Goal: Transaction & Acquisition: Purchase product/service

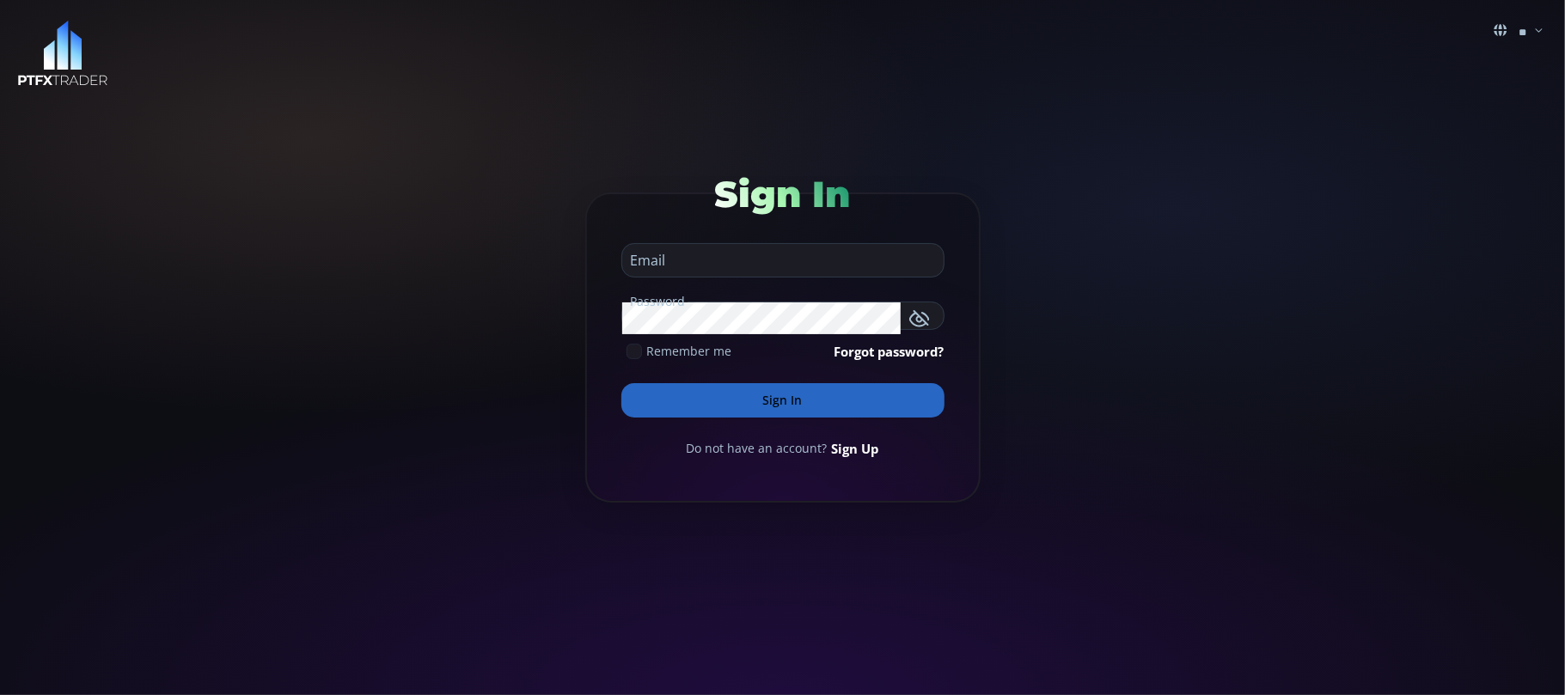
type input "**********"
click at [770, 260] on input "**********" at bounding box center [778, 265] width 313 height 21
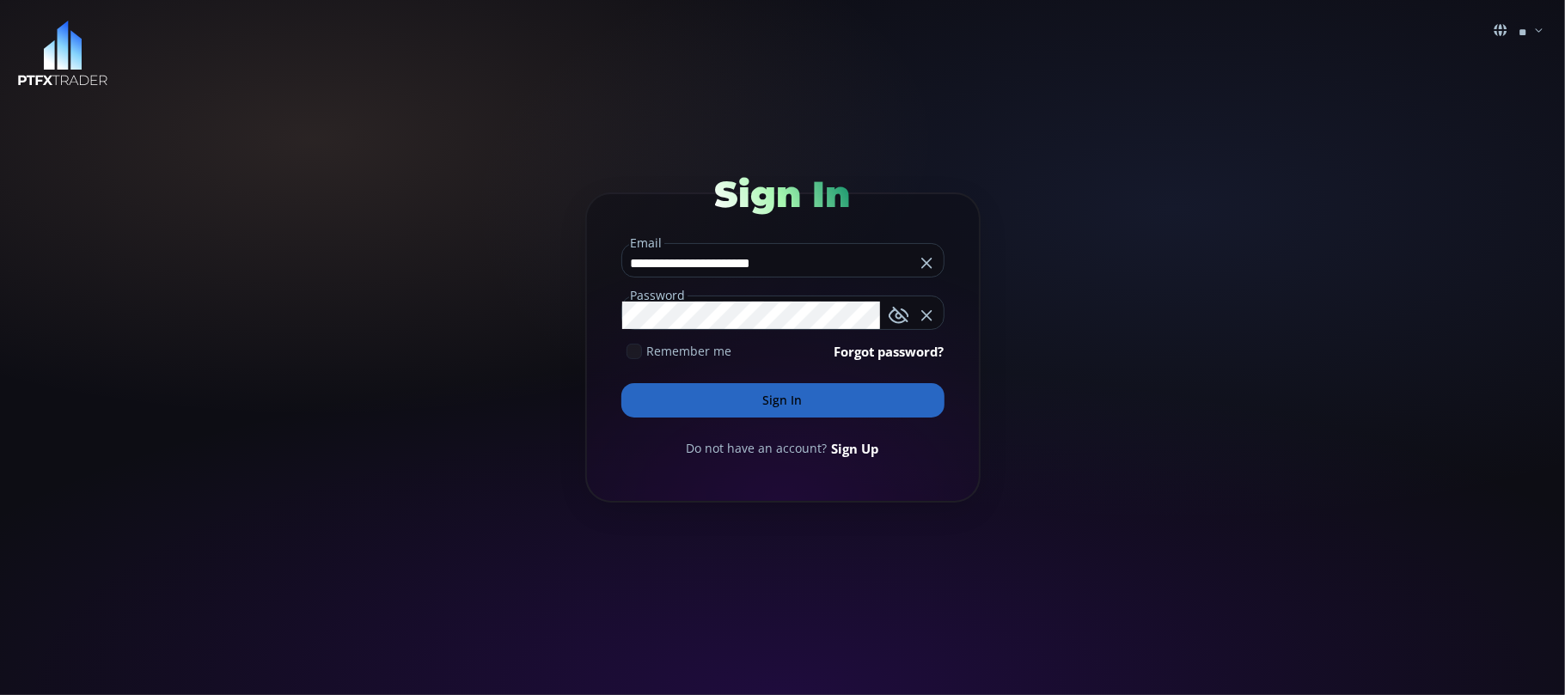
click at [760, 404] on button "Sign In" at bounding box center [782, 400] width 323 height 34
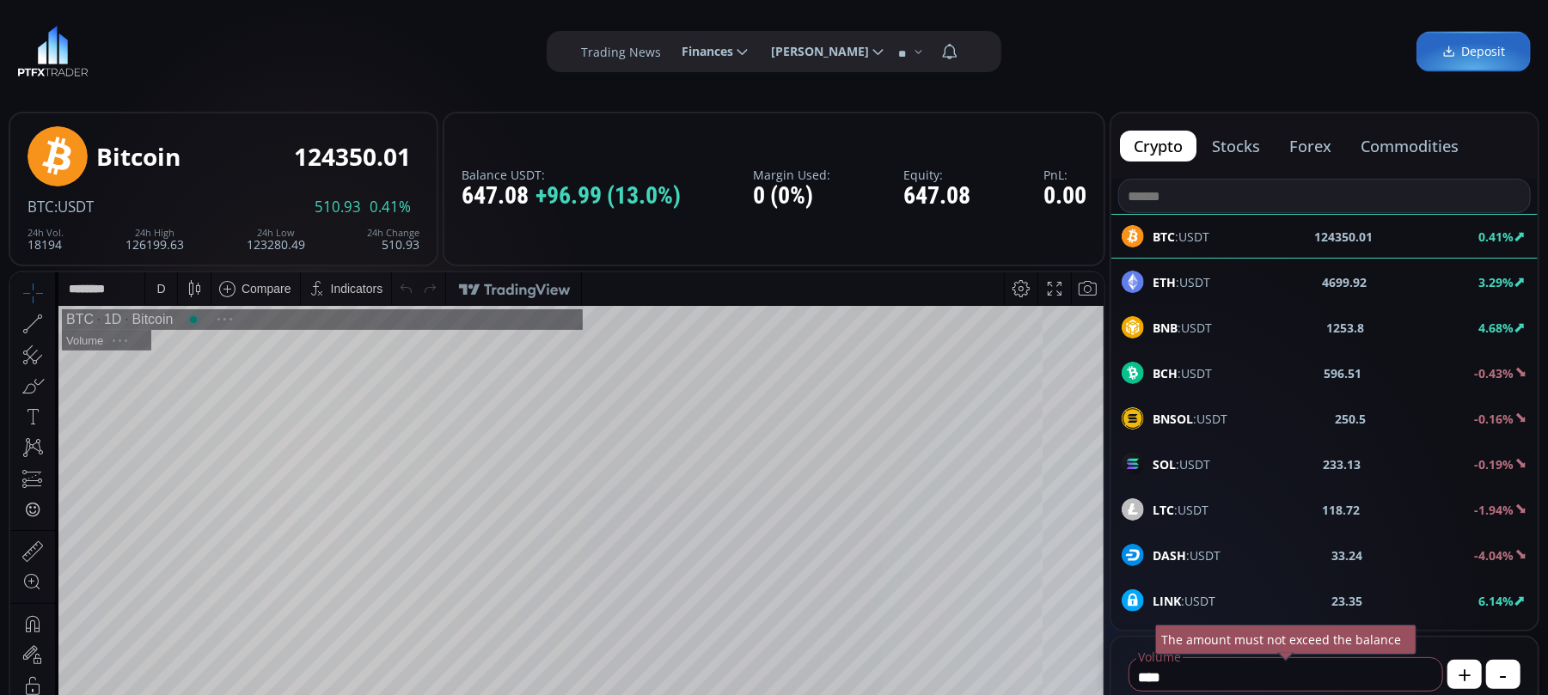
scroll to position [244, 0]
click at [1187, 510] on span "LTC :USDT" at bounding box center [1181, 510] width 56 height 18
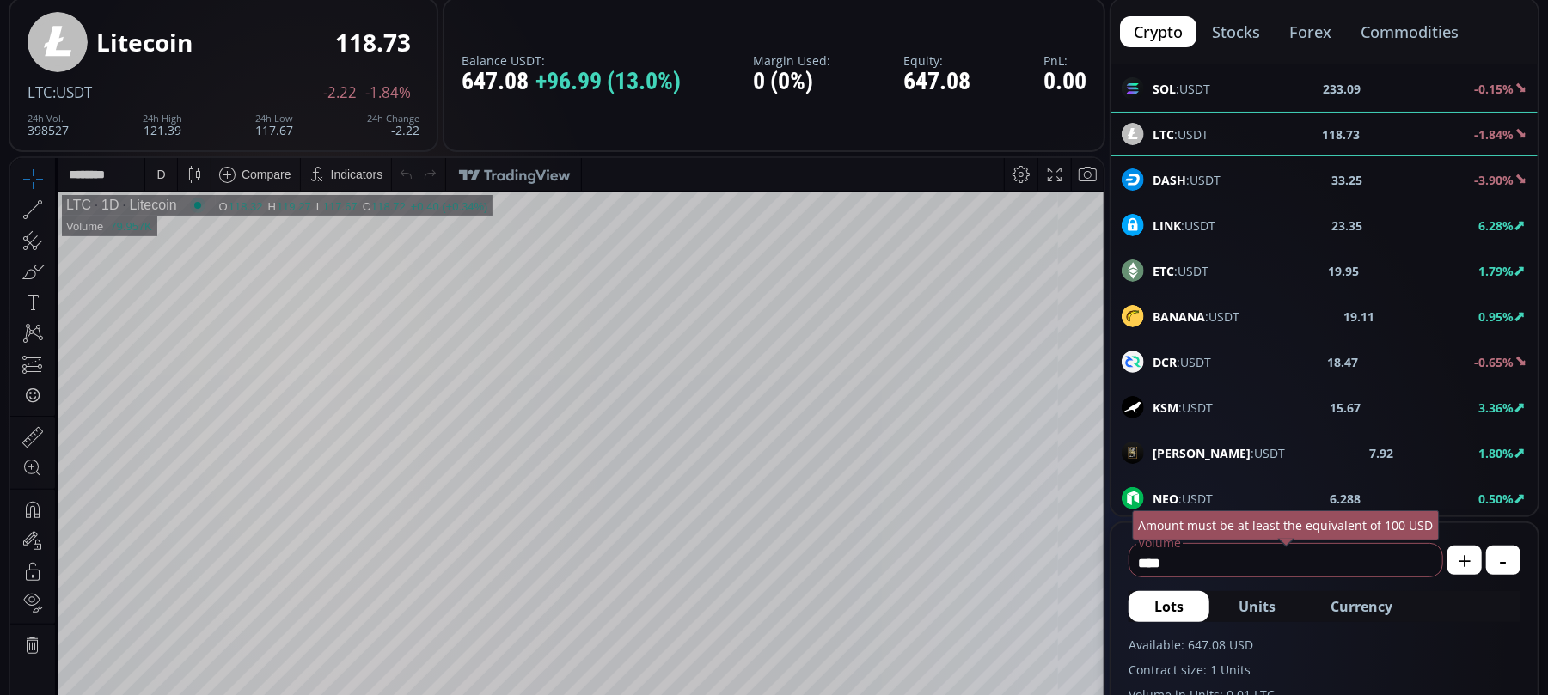
scroll to position [229, 0]
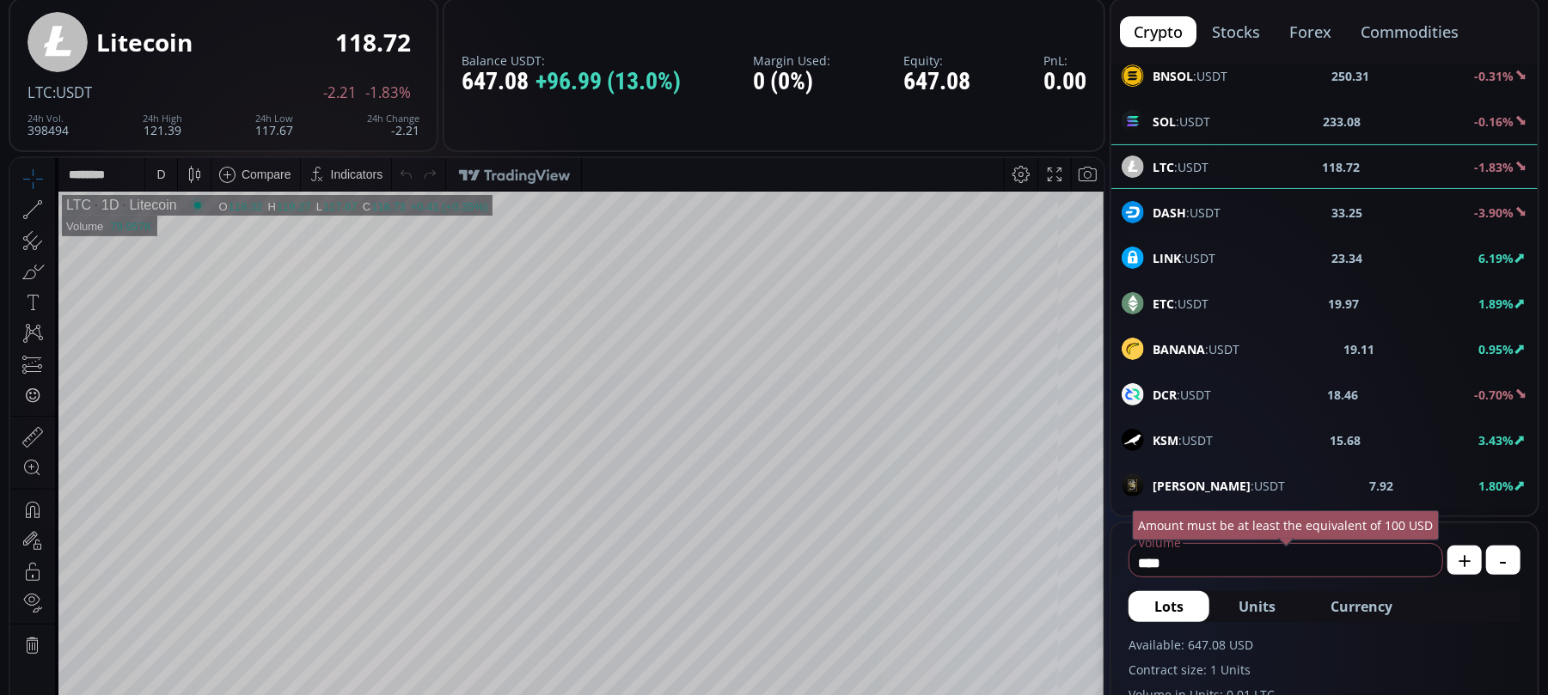
click at [1177, 260] on b "LINK" at bounding box center [1167, 258] width 28 height 16
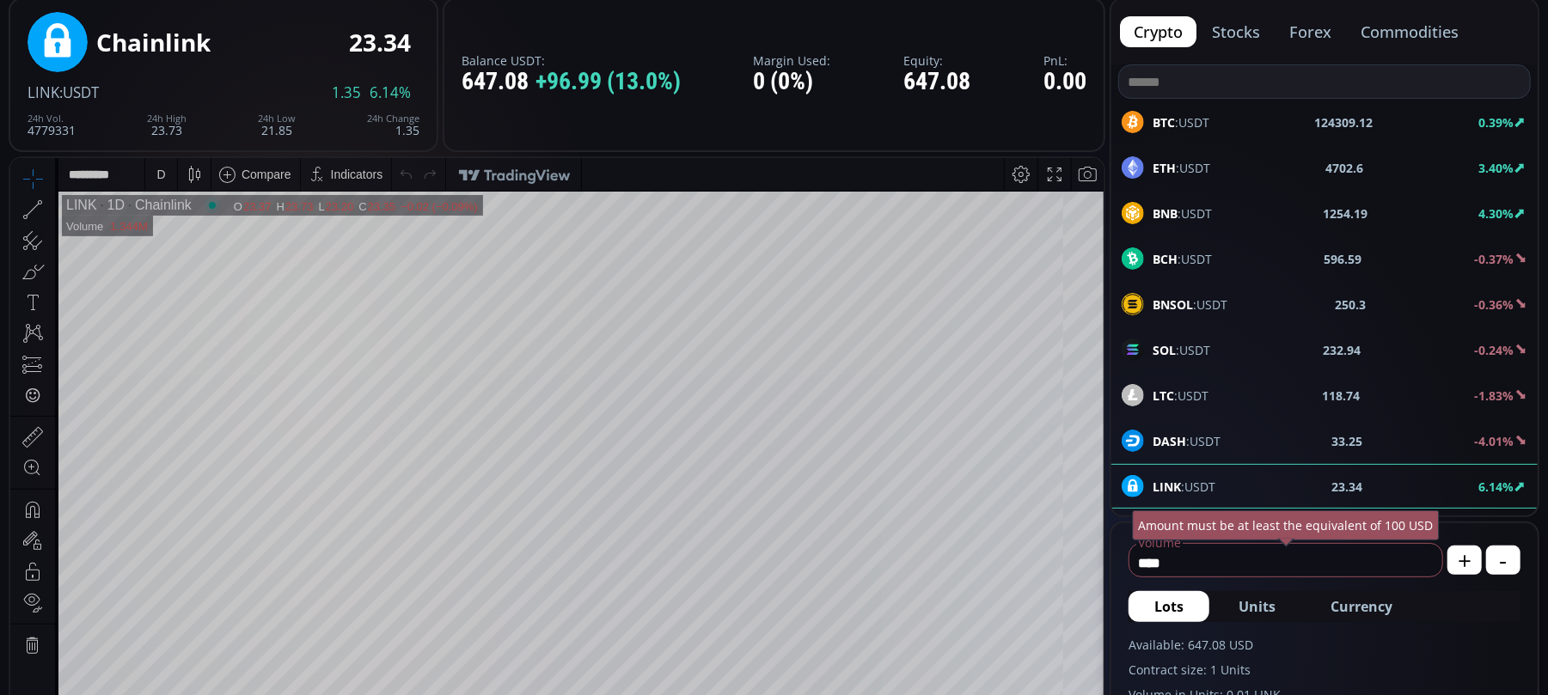
click at [1195, 119] on span "BTC :USDT" at bounding box center [1181, 122] width 57 height 18
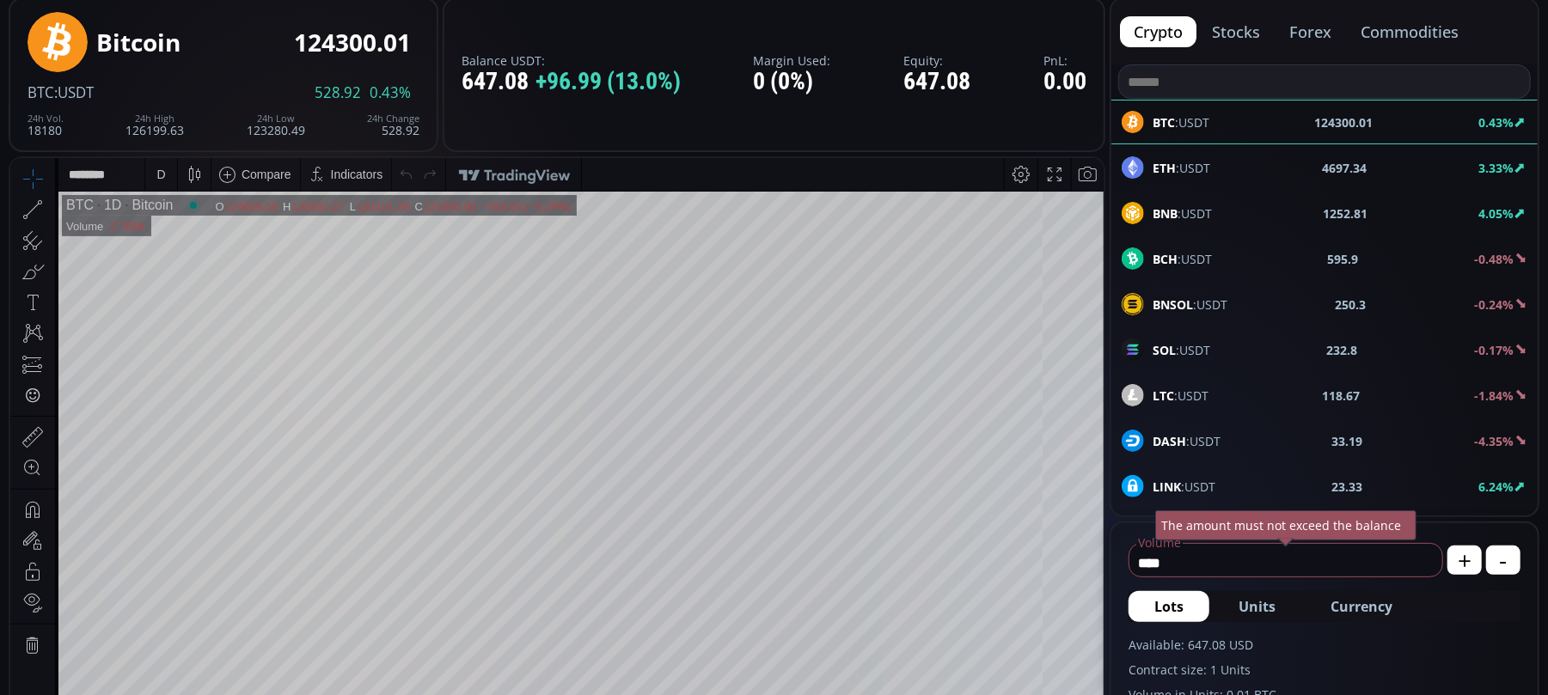
click at [1176, 207] on b "BNB" at bounding box center [1165, 213] width 25 height 16
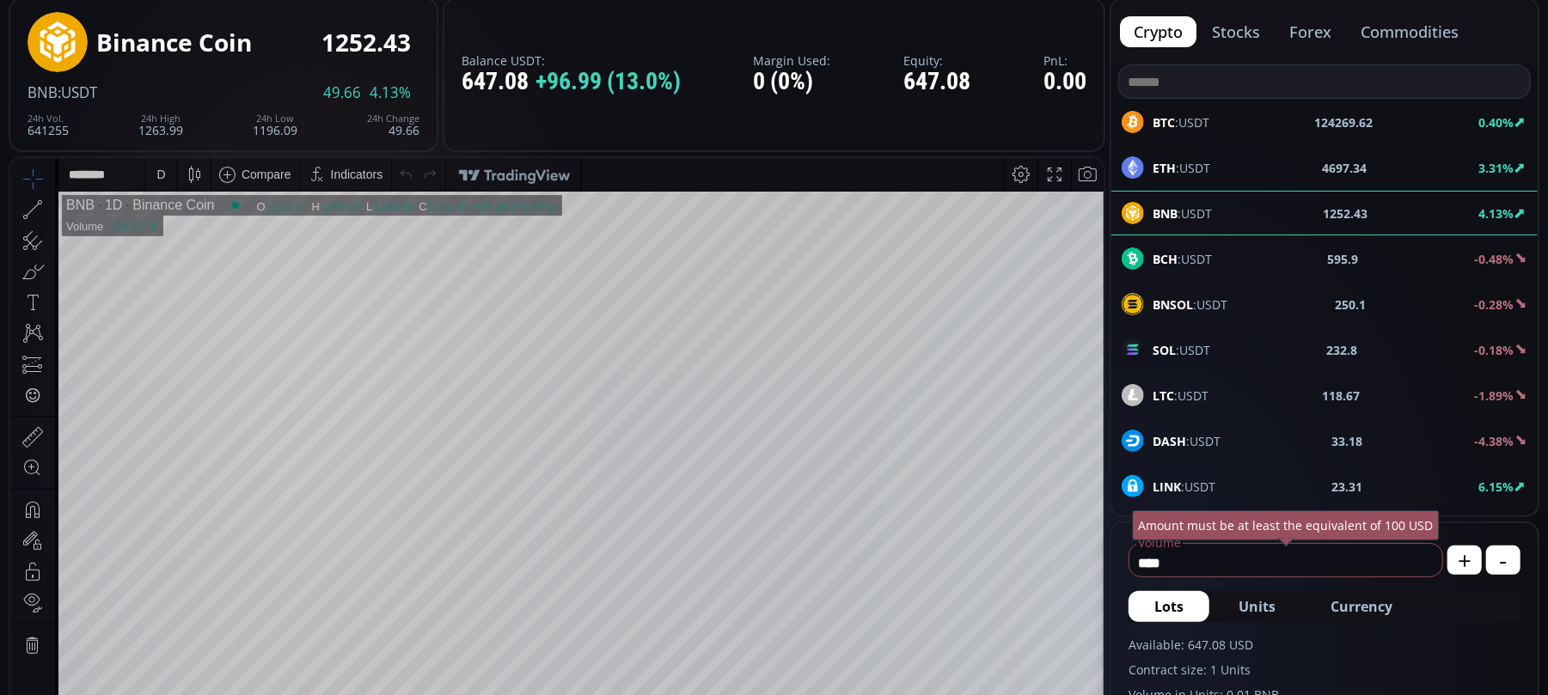
click at [165, 169] on div "D" at bounding box center [161, 173] width 15 height 33
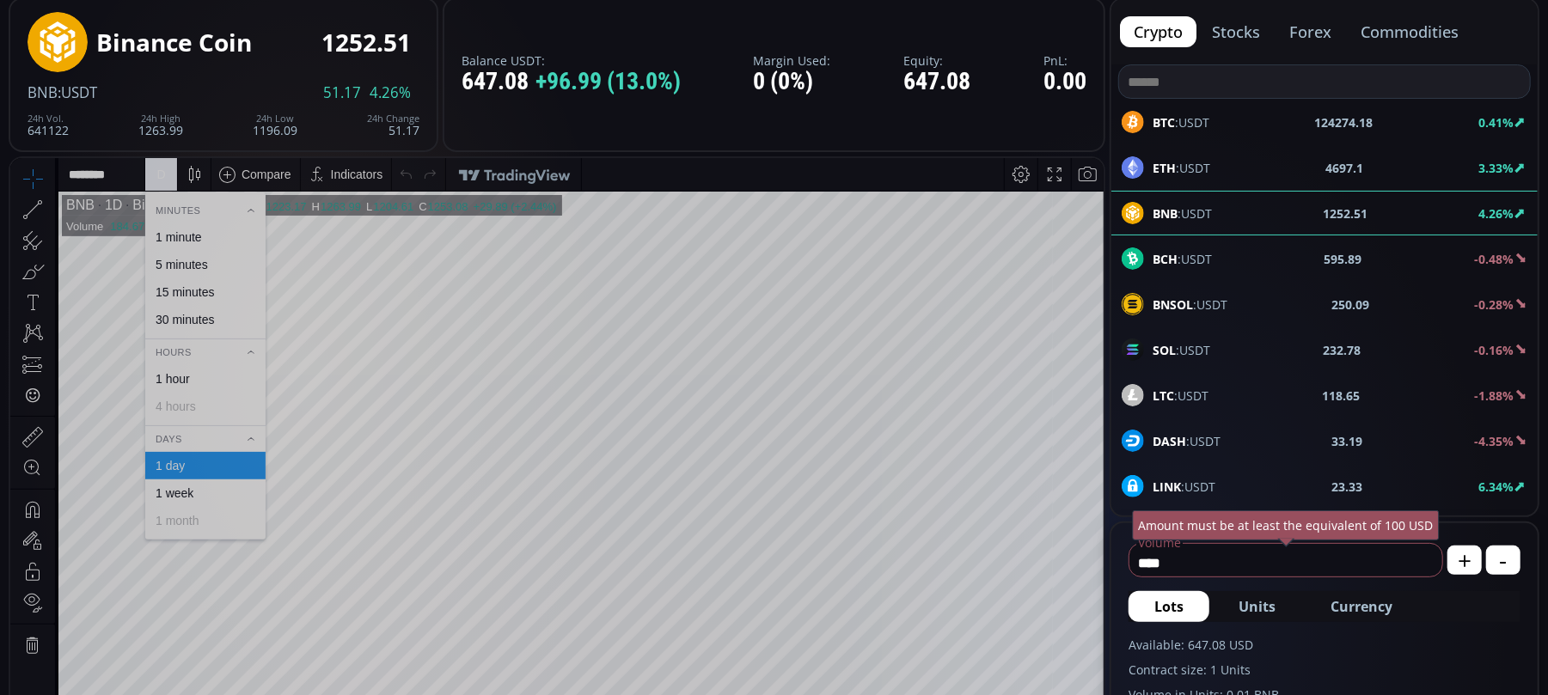
click at [171, 380] on div "1 hour" at bounding box center [173, 378] width 34 height 14
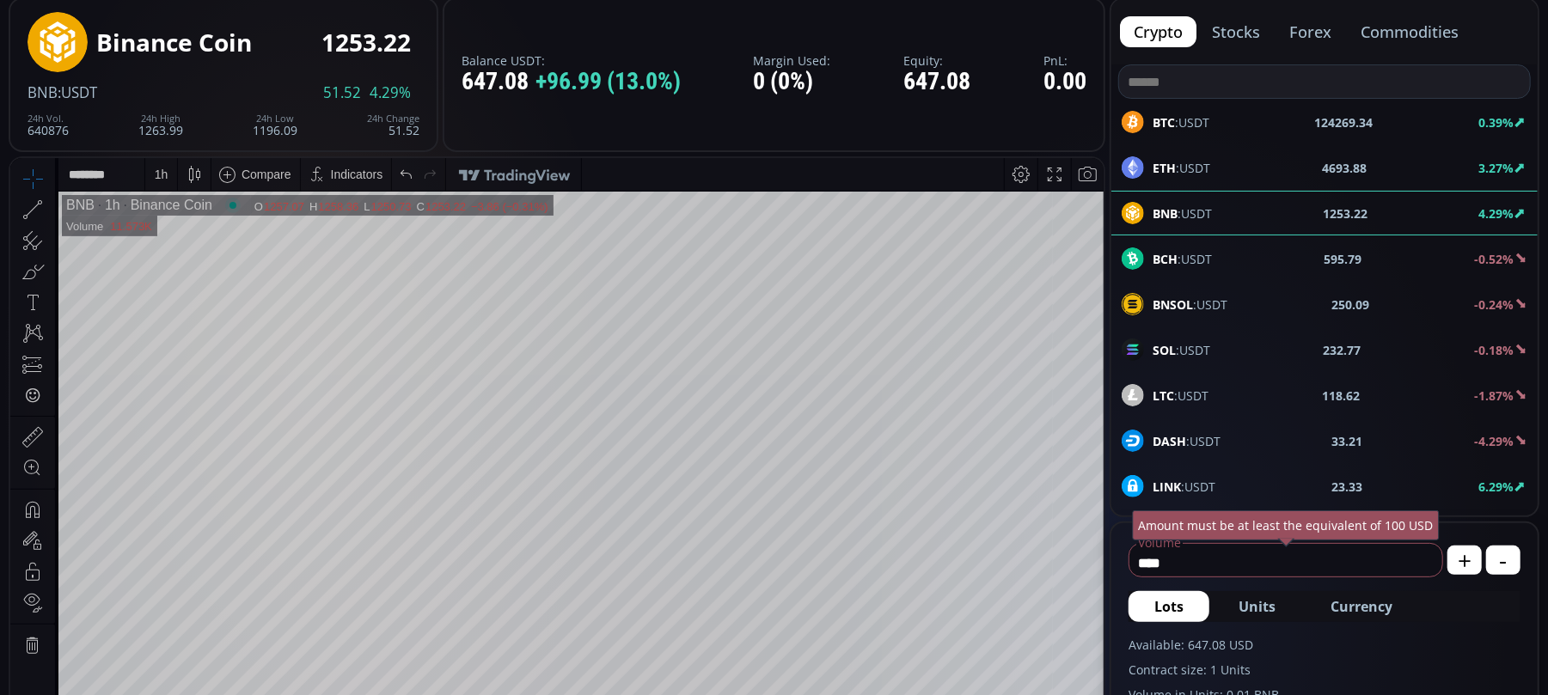
click at [158, 173] on div "1 h" at bounding box center [162, 174] width 14 height 14
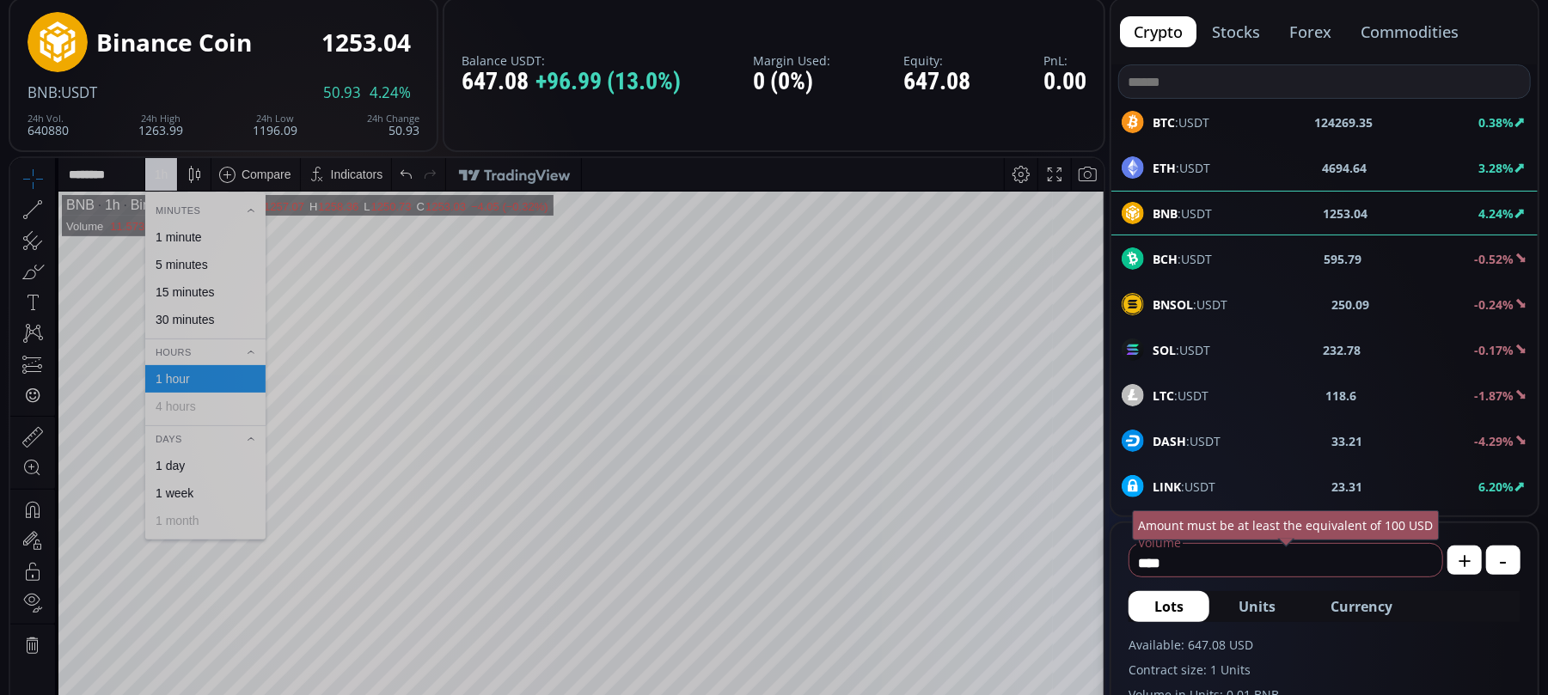
click at [193, 316] on div "30 minutes" at bounding box center [185, 319] width 58 height 14
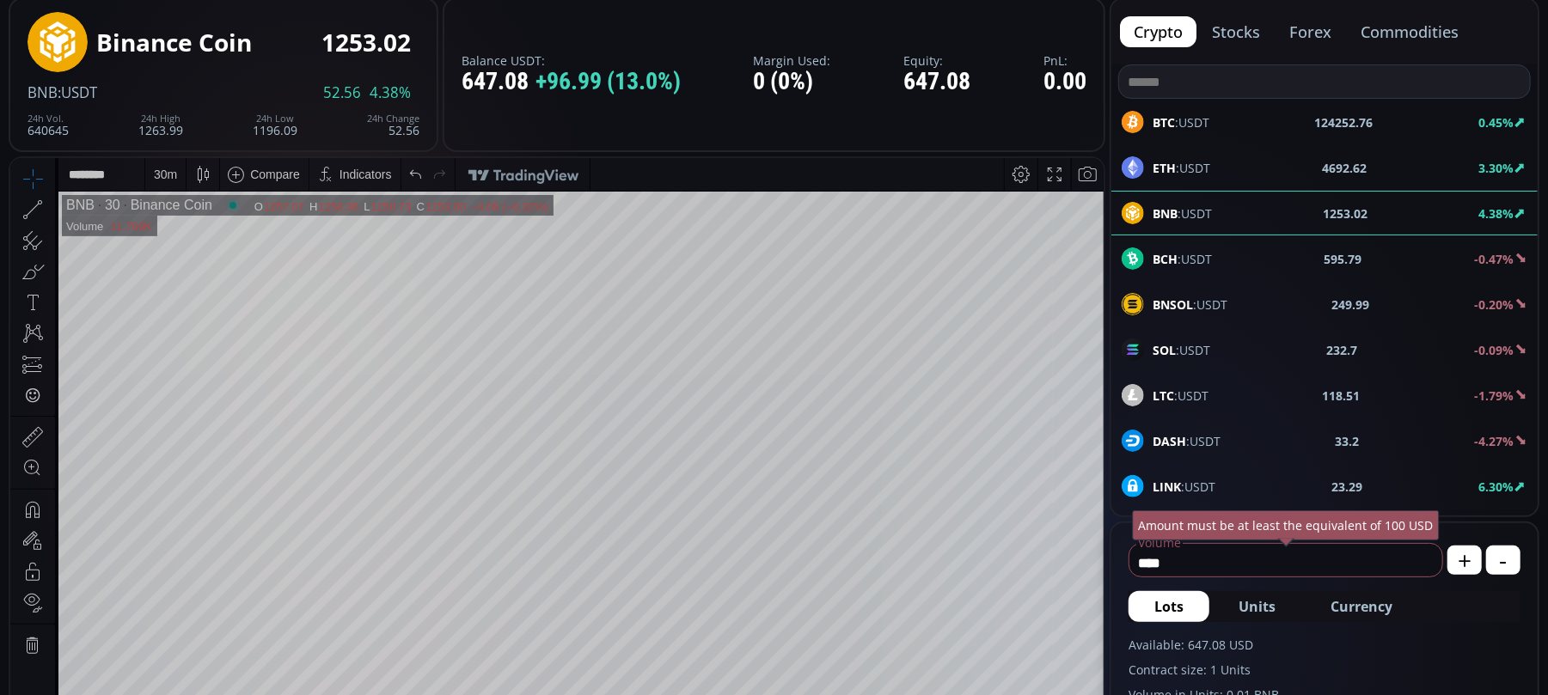
click at [171, 175] on div "30 m" at bounding box center [165, 174] width 23 height 14
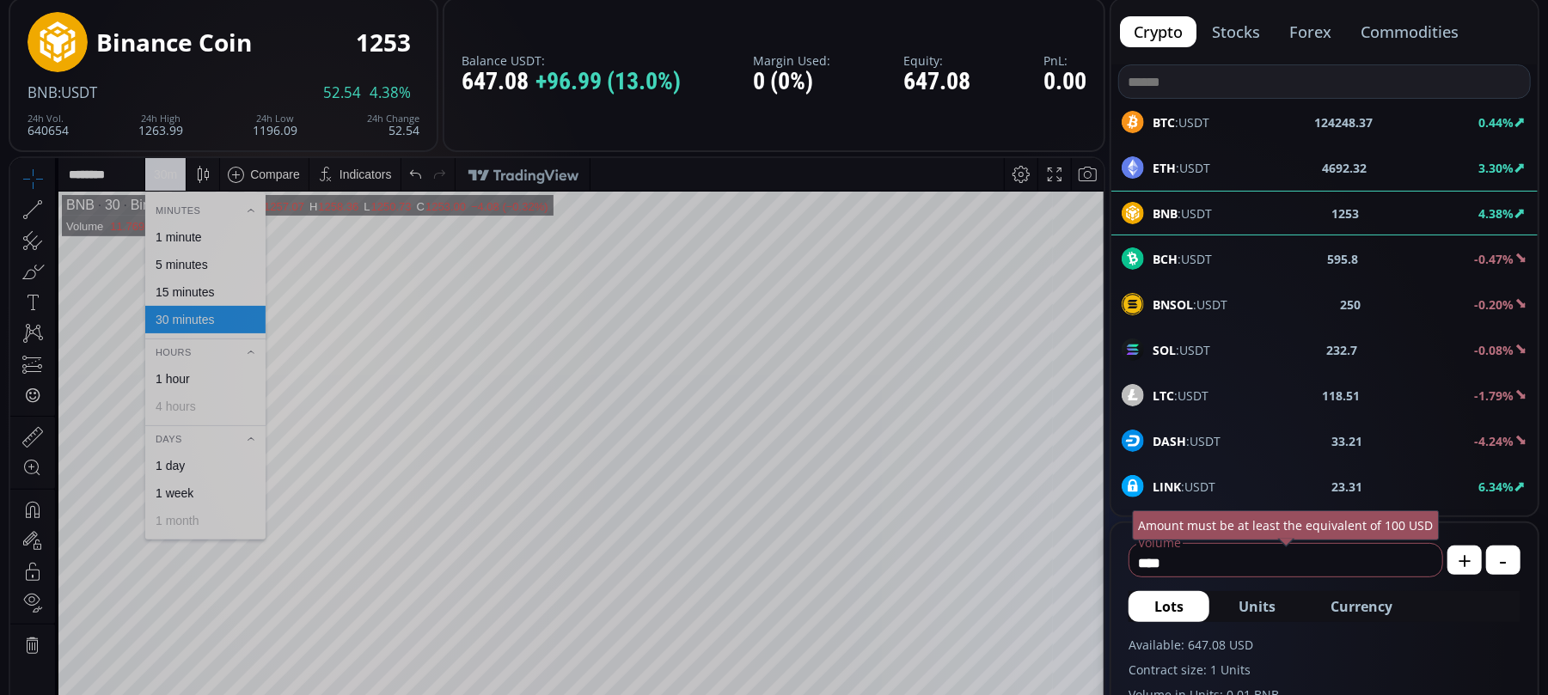
click at [174, 287] on div "15 minutes" at bounding box center [185, 291] width 58 height 14
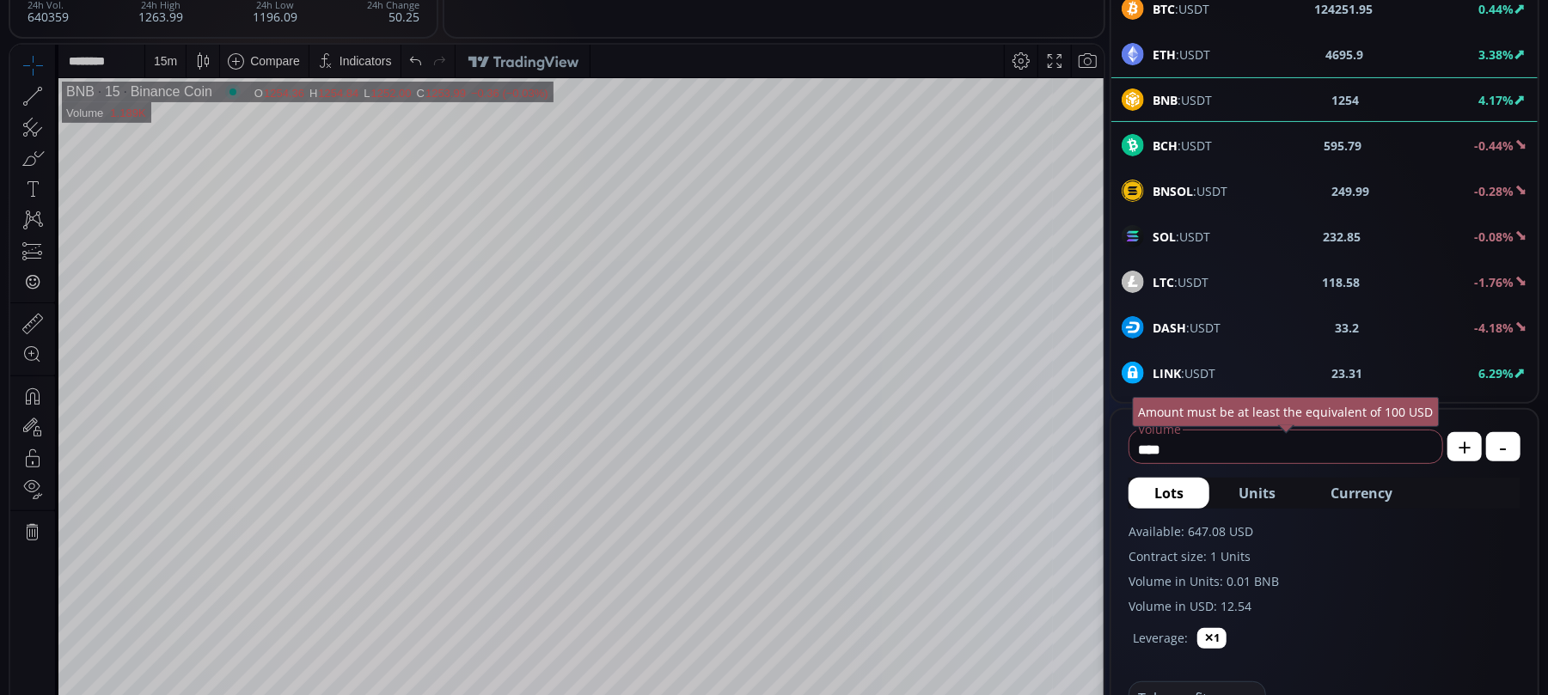
scroll to position [114, 0]
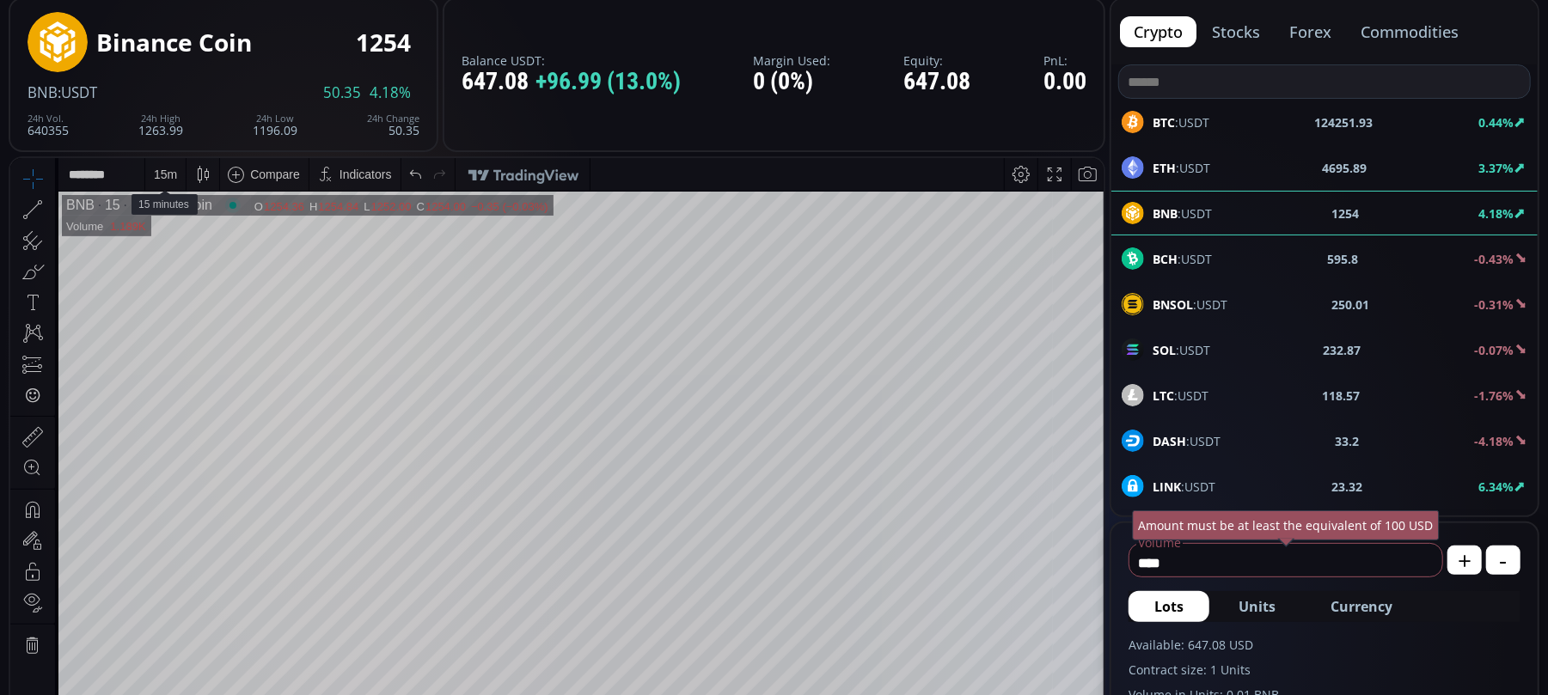
click at [168, 179] on div "15 m" at bounding box center [165, 174] width 23 height 14
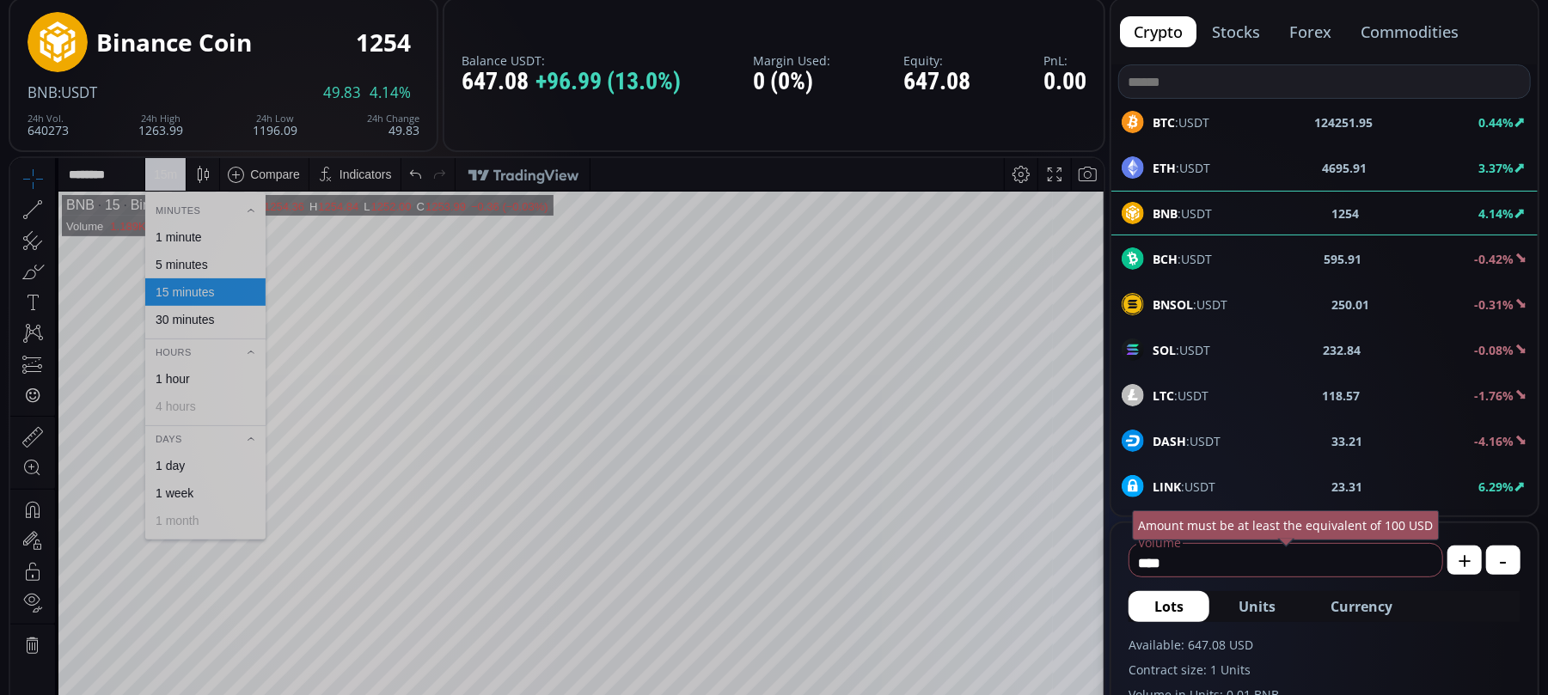
click at [175, 260] on div "5 minutes" at bounding box center [182, 264] width 52 height 14
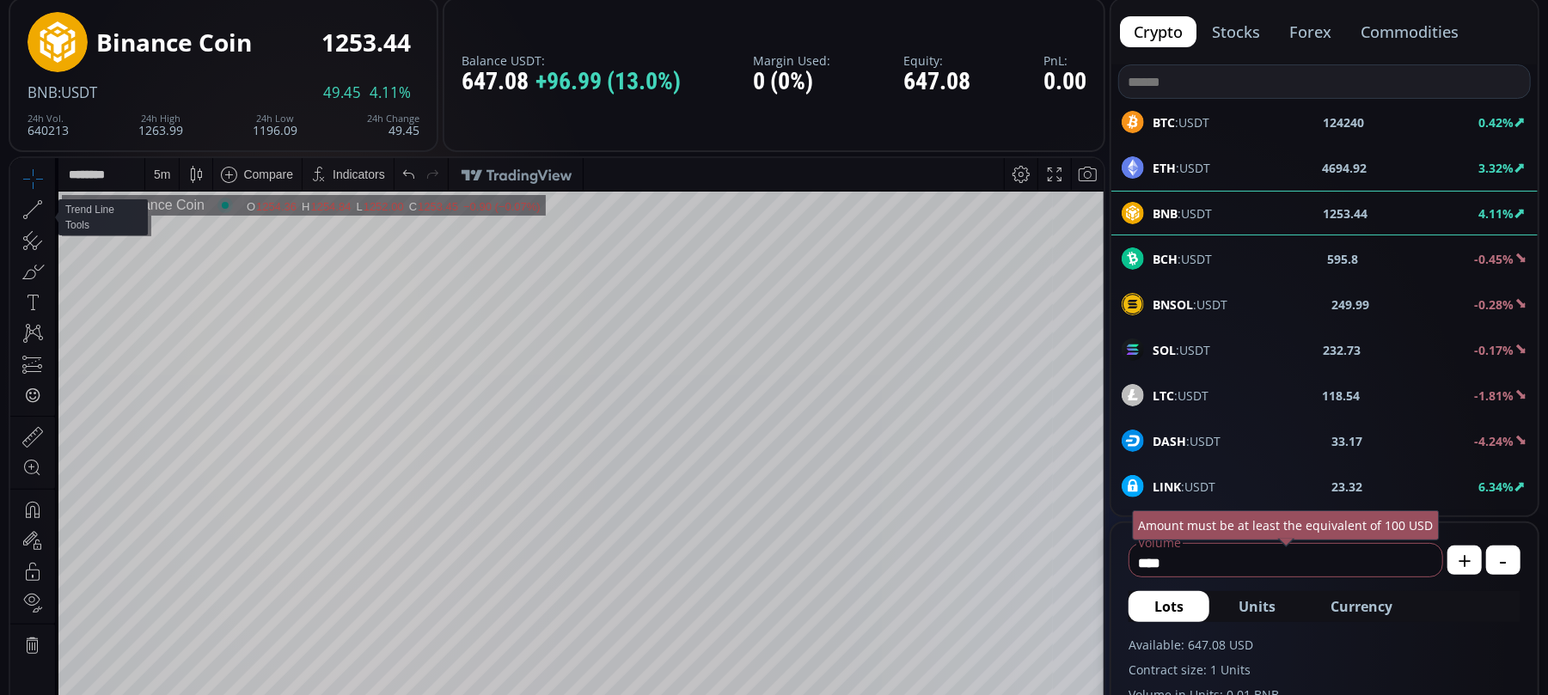
click at [49, 207] on span at bounding box center [50, 209] width 3 height 6
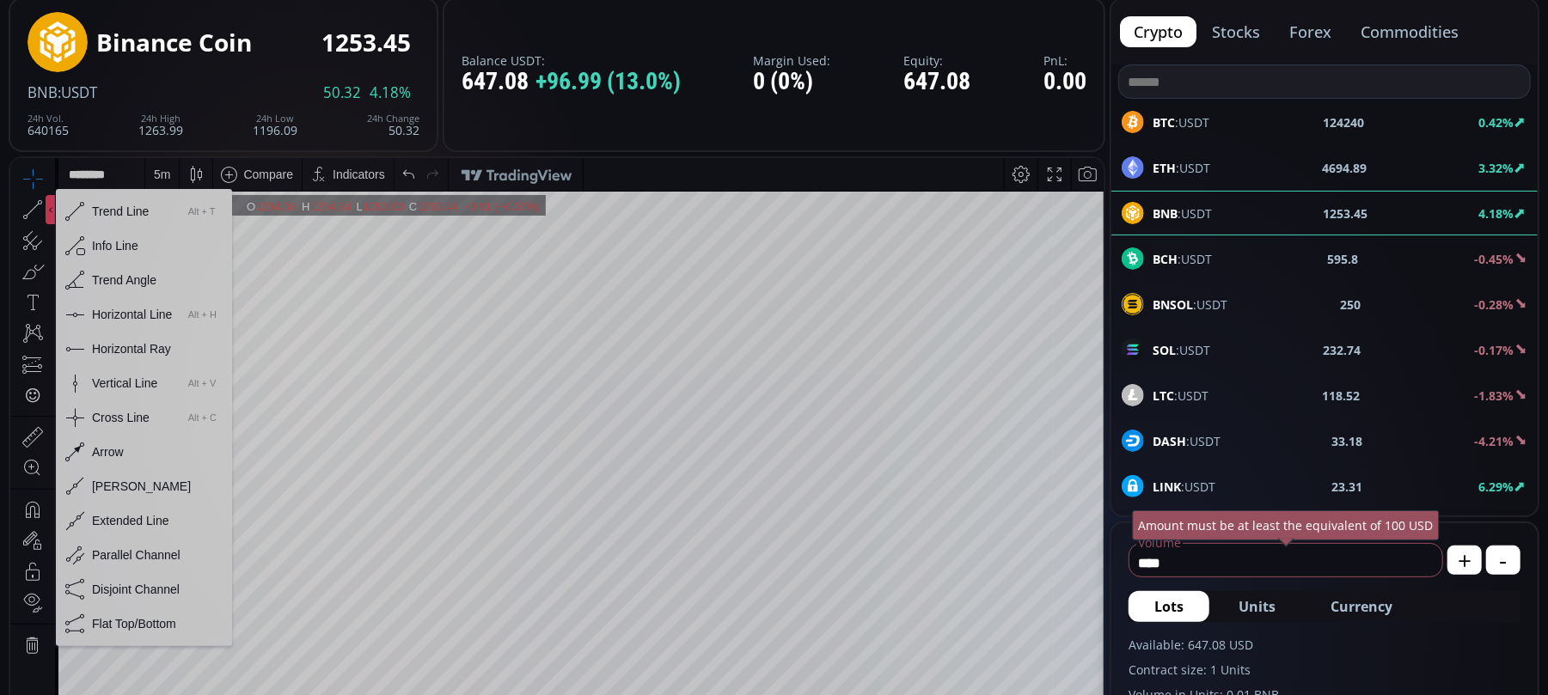
click at [102, 317] on div "Horizontal Line" at bounding box center [132, 314] width 80 height 14
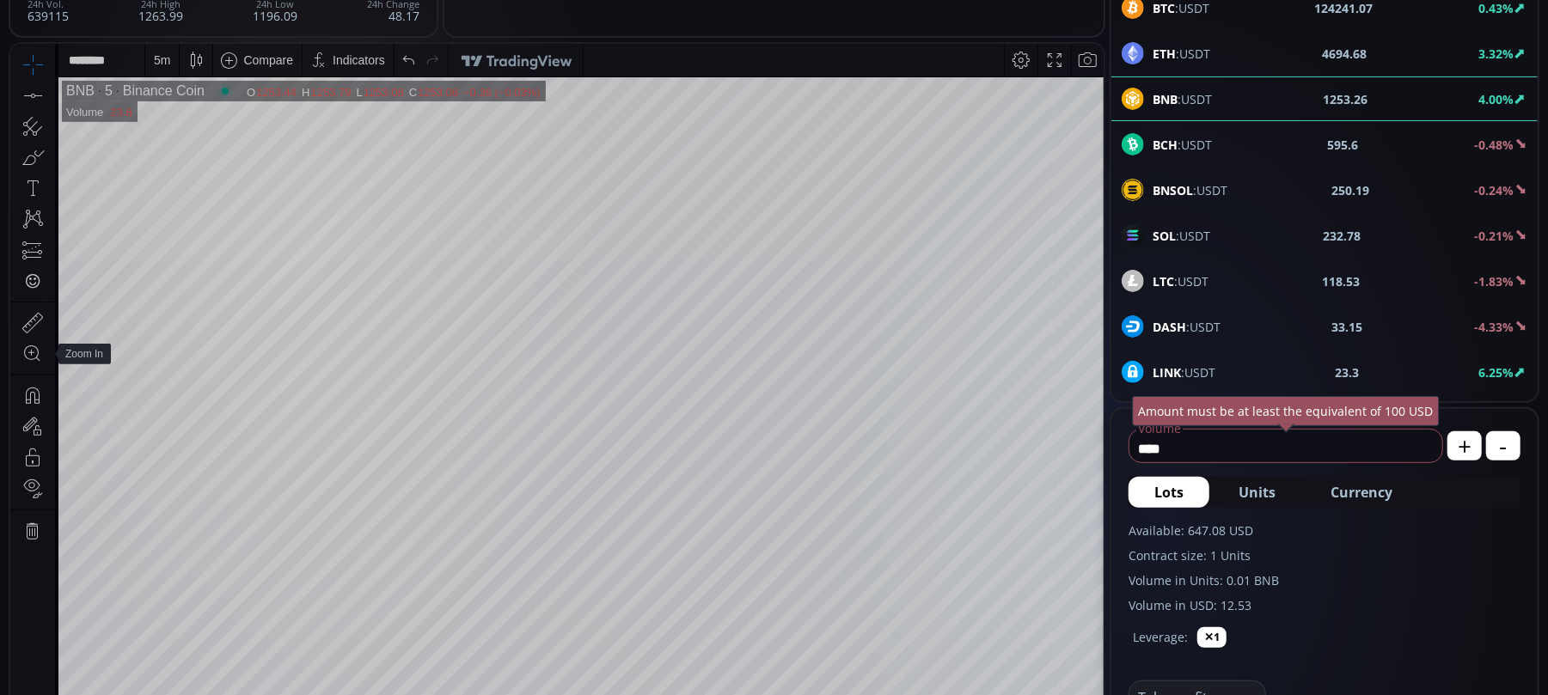
scroll to position [344, 0]
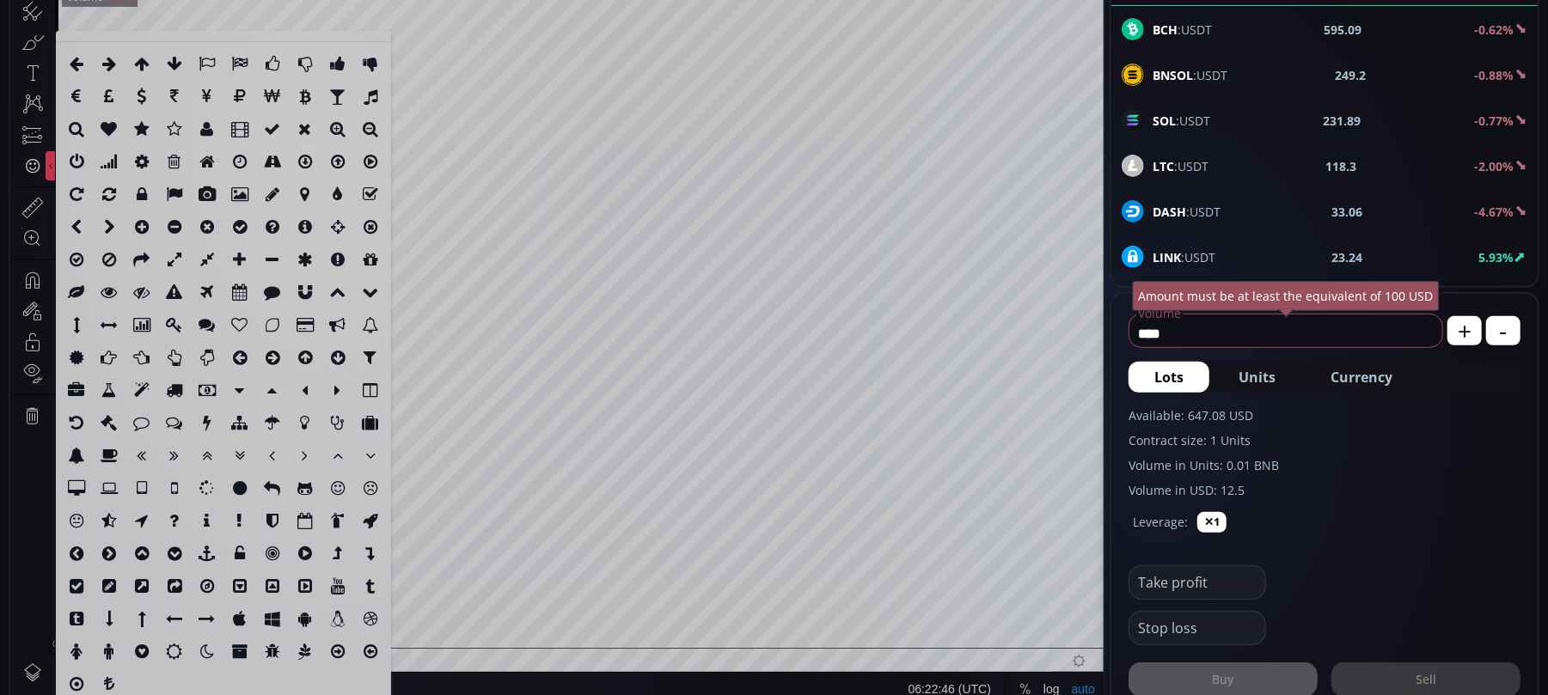
drag, startPoint x: 34, startPoint y: 179, endPoint x: 18, endPoint y: 205, distance: 30.1
click at [10, 275] on html "Date Range 5y 1y 3m 1m 5d 1d 06:22:46 (UTC) log auto BNB 5 Binance Coin O 1253.…" at bounding box center [556, 318] width 1093 height 777
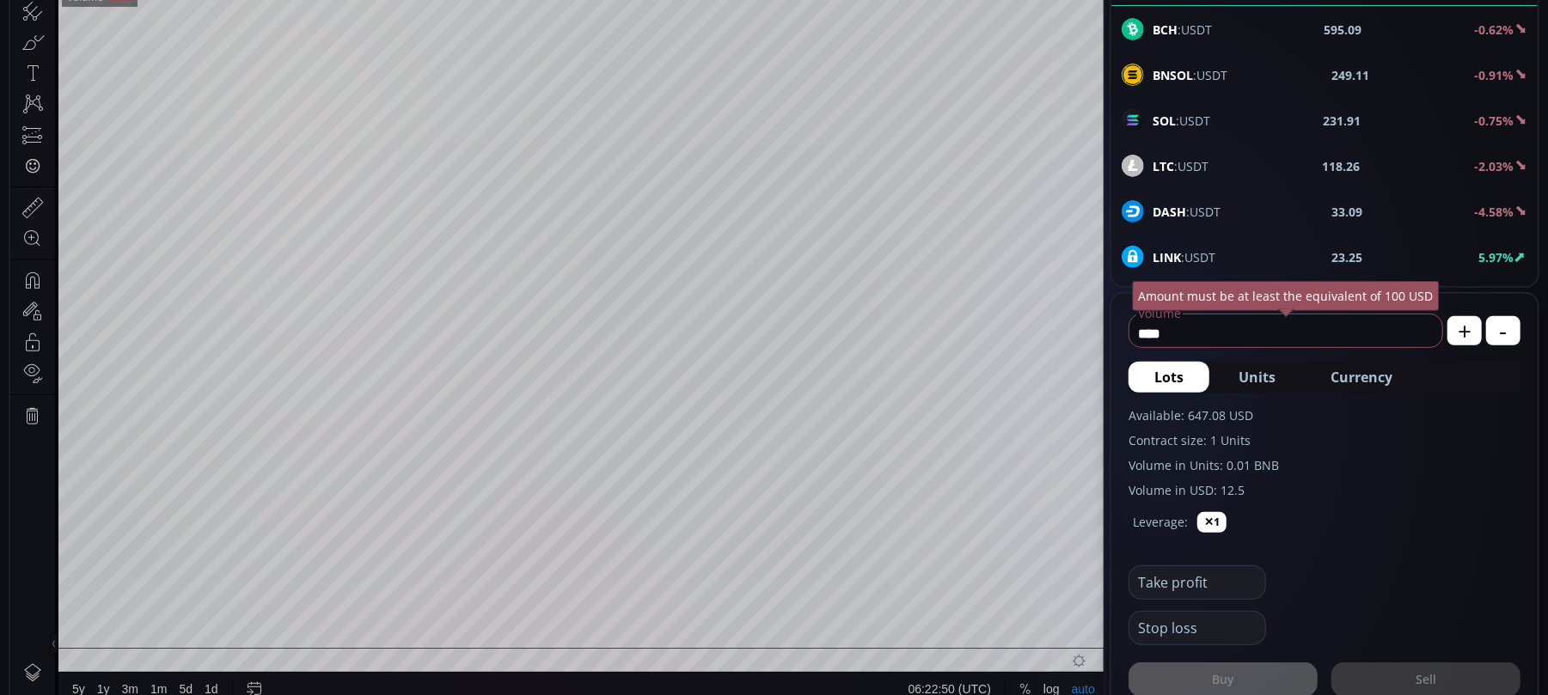
click at [22, 505] on div at bounding box center [32, 544] width 45 height 217
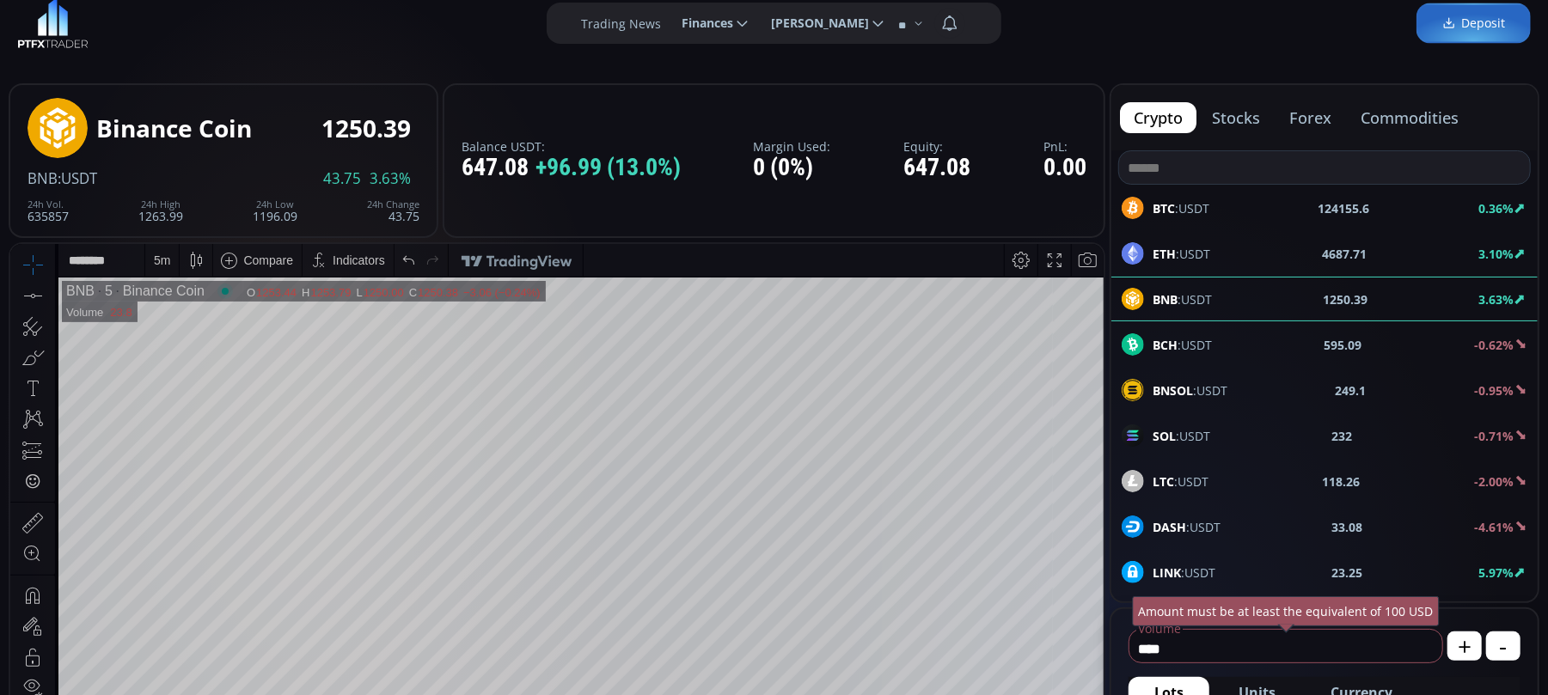
scroll to position [114, 0]
